Goal: Check status: Check status

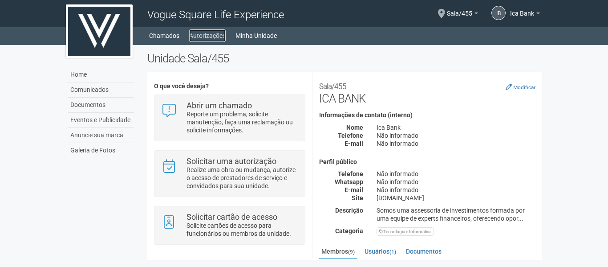
click at [205, 36] on link "Autorizações" at bounding box center [207, 35] width 37 height 12
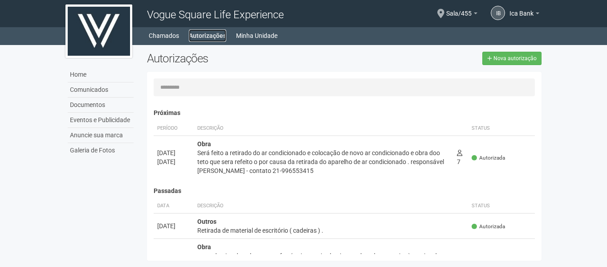
click at [205, 36] on link "Autorizações" at bounding box center [207, 35] width 37 height 12
